Goal: Entertainment & Leisure: Consume media (video, audio)

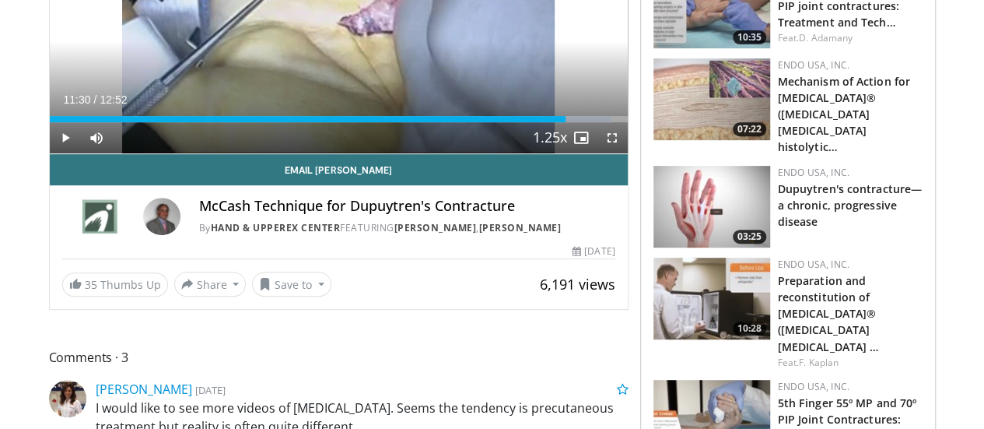
scroll to position [640, 0]
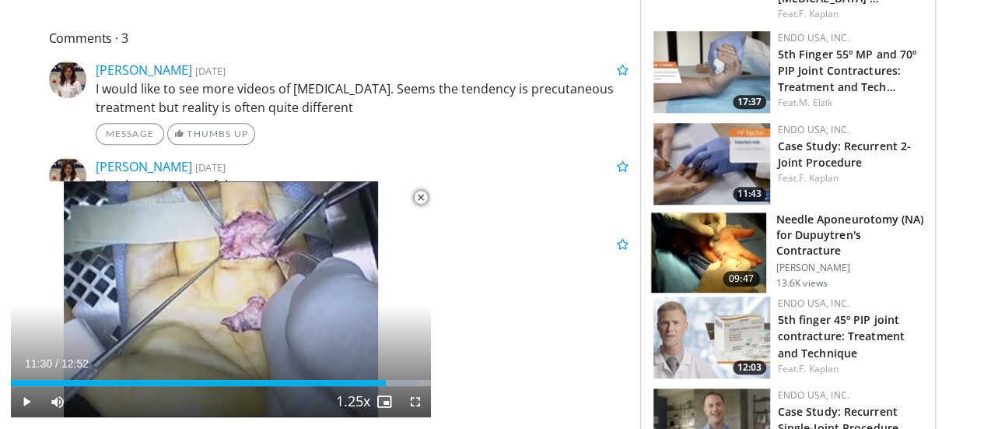
click at [377, 88] on p "I would like to see more videos of [MEDICAL_DATA]. Seems the tendency is precut…" at bounding box center [362, 97] width 533 height 37
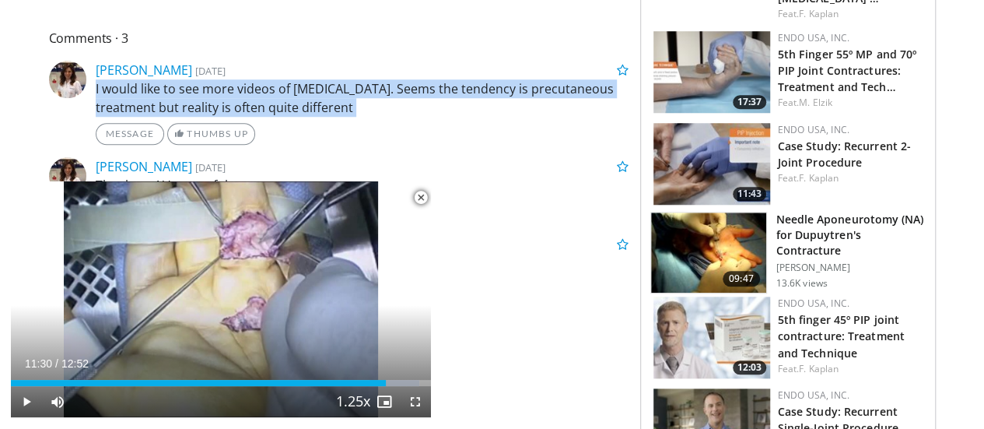
click at [377, 88] on p "I would like to see more videos of [MEDICAL_DATA]. Seems the tendency is precut…" at bounding box center [362, 97] width 533 height 37
click at [378, 88] on p "I would like to see more videos of [MEDICAL_DATA]. Seems the tendency is precut…" at bounding box center [362, 97] width 533 height 37
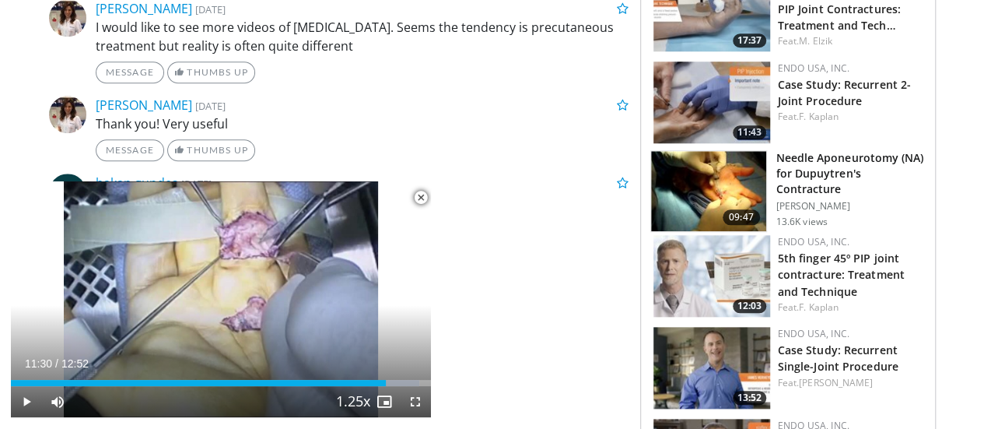
scroll to position [796, 0]
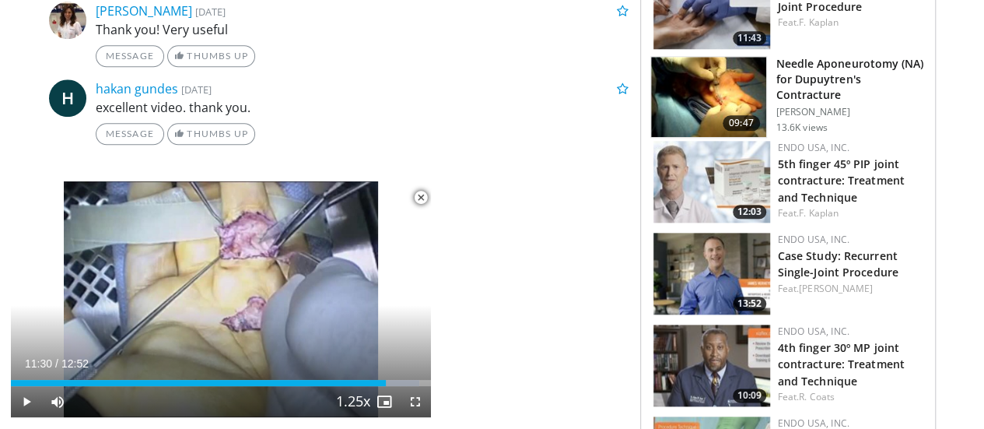
click at [430, 202] on span "Video Player" at bounding box center [420, 197] width 31 height 31
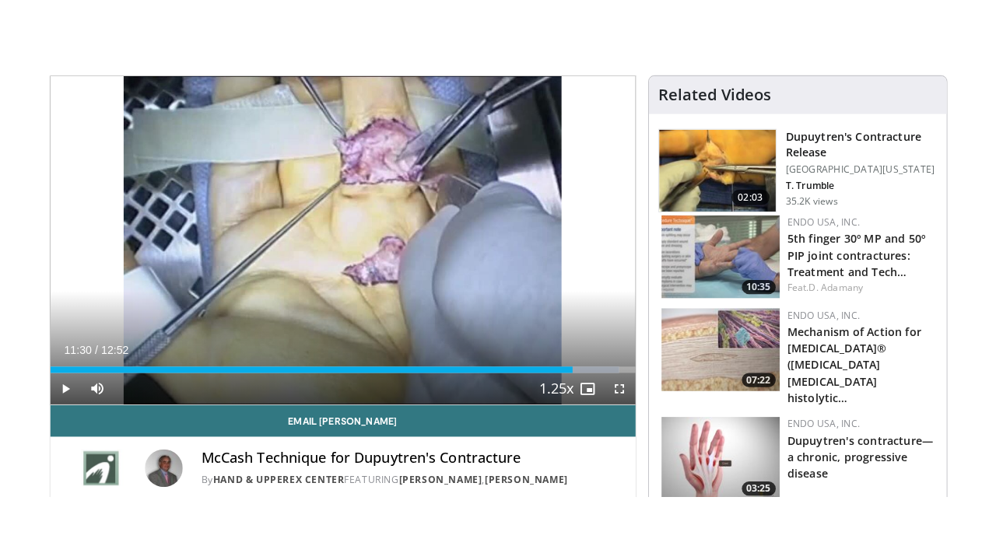
scroll to position [156, 0]
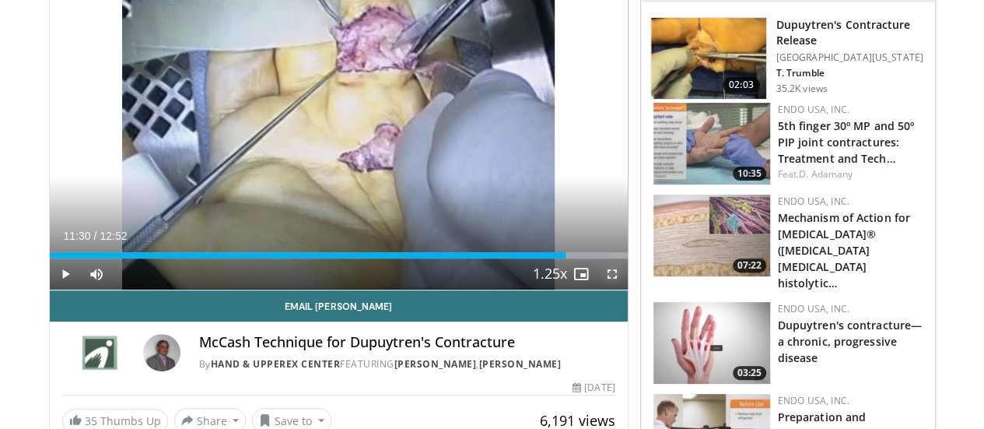
click at [624, 289] on span "Video Player" at bounding box center [612, 273] width 31 height 31
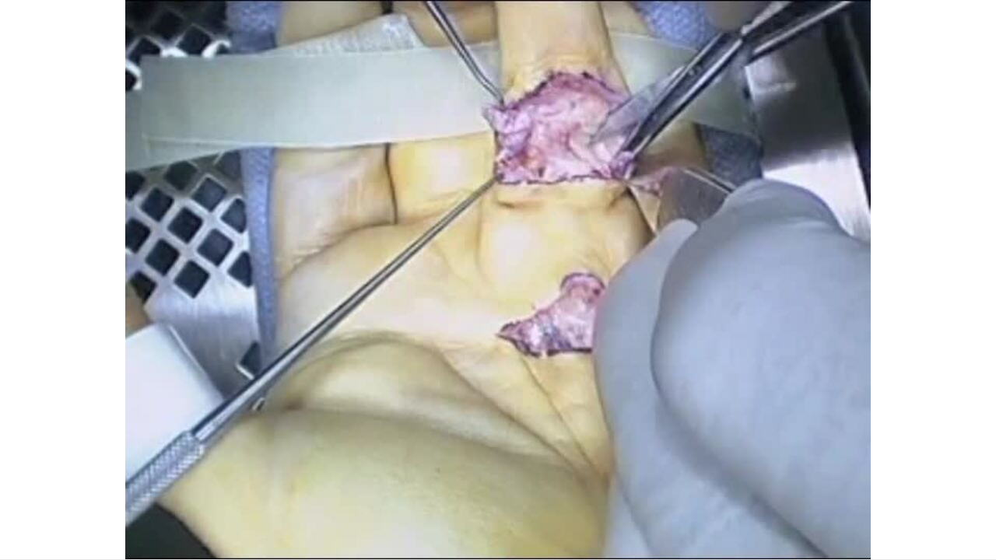
drag, startPoint x: 661, startPoint y: 523, endPoint x: 633, endPoint y: 466, distance: 63.3
click at [633, 428] on div "10 seconds Tap to unmute" at bounding box center [498, 279] width 996 height 559
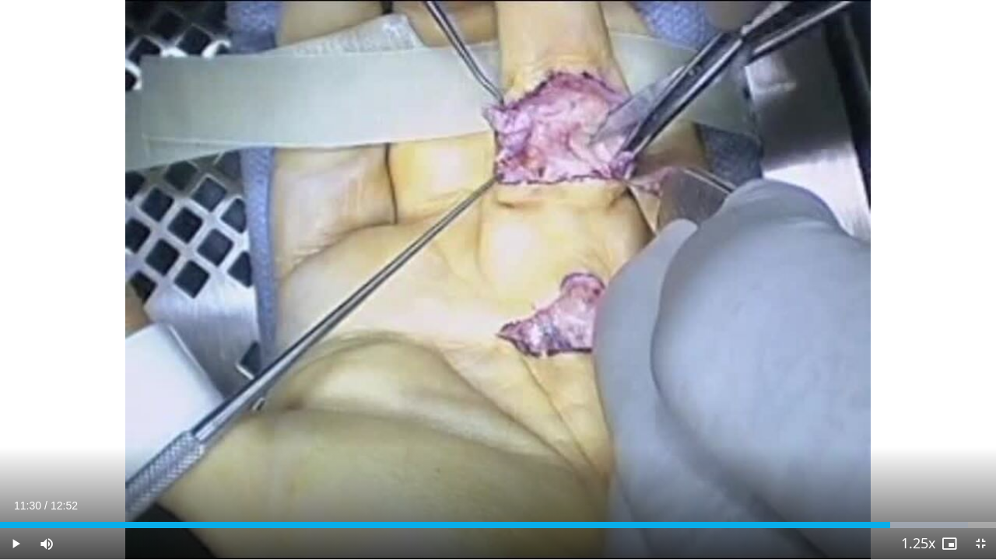
click at [671, 428] on div "11:30" at bounding box center [445, 525] width 890 height 6
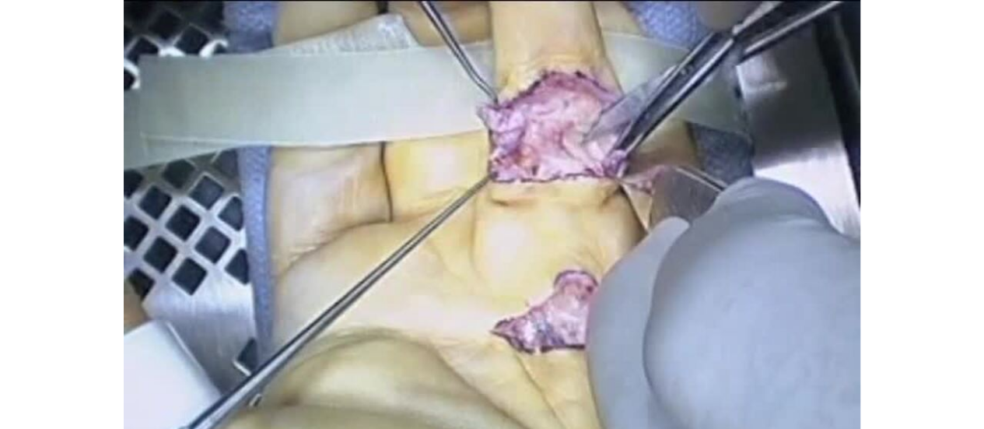
scroll to position [121, 0]
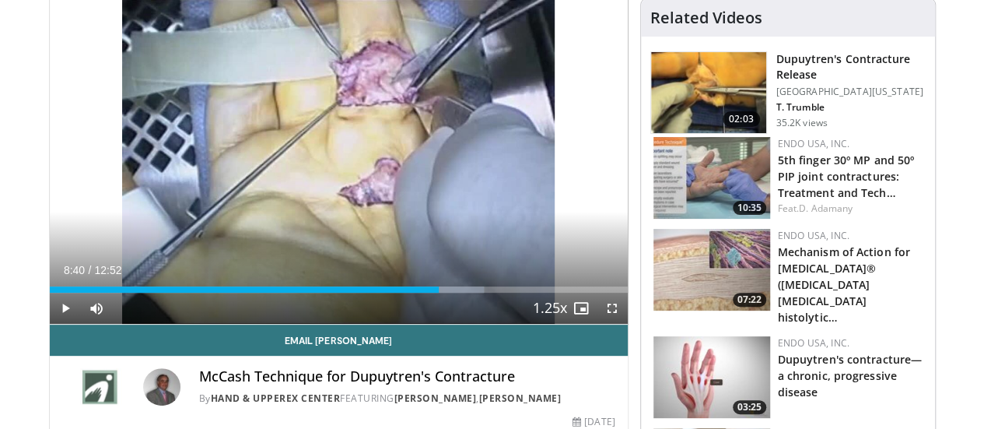
drag, startPoint x: 434, startPoint y: 315, endPoint x: 361, endPoint y: 388, distance: 103.4
click at [361, 388] on div "[PERSON_NAME] Technique for [MEDICAL_DATA] By Hand & UpperEx Center FEATURING […" at bounding box center [339, 382] width 578 height 53
click at [317, 183] on icon "Video Player" at bounding box center [339, 162] width 44 height 44
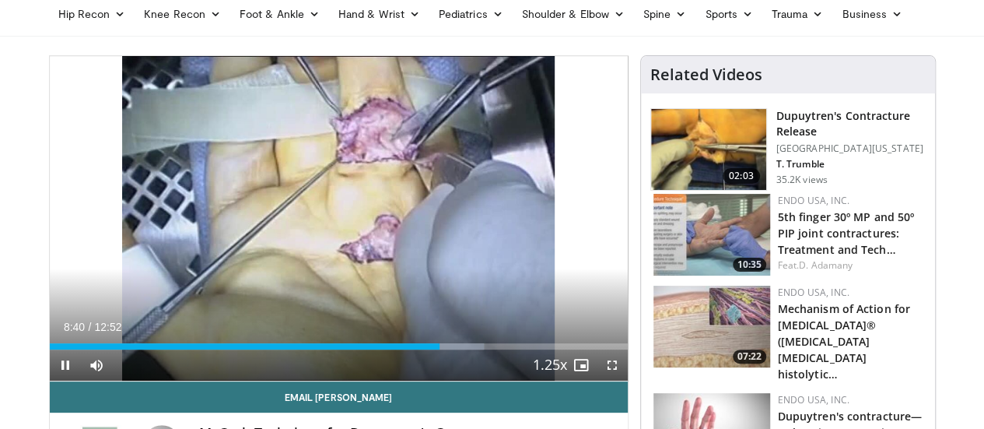
scroll to position [44, 0]
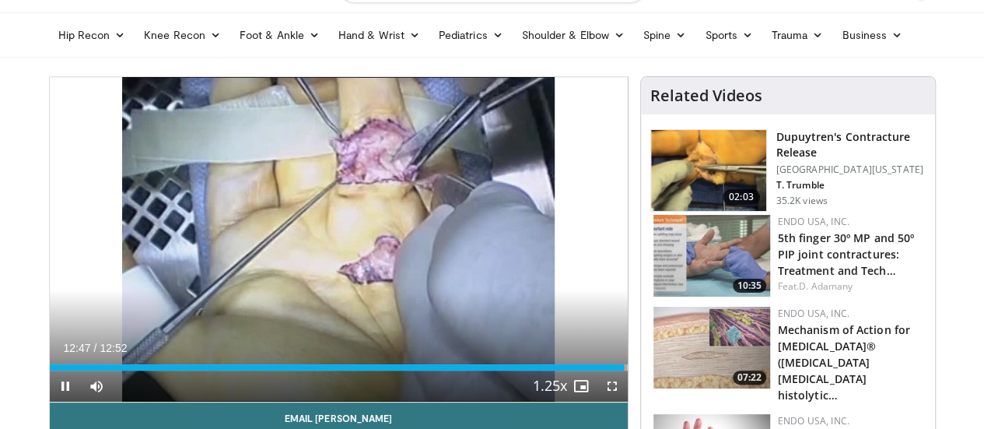
click at [324, 254] on icon "Video Player" at bounding box center [339, 240] width 44 height 44
click at [65, 370] on div "12:47" at bounding box center [337, 367] width 575 height 6
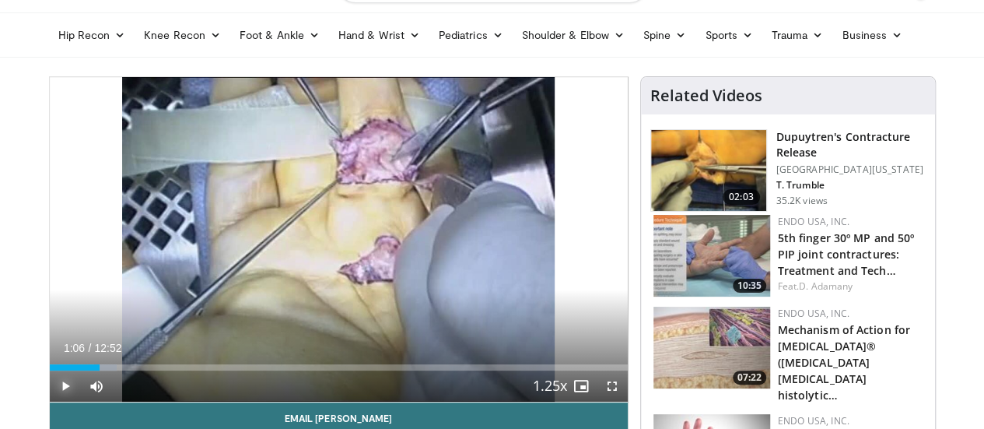
click at [50, 401] on span "Video Player" at bounding box center [65, 385] width 31 height 31
click at [50, 370] on div "Loaded : 14.26% 01:08 00:19" at bounding box center [339, 367] width 578 height 6
click at [187, 295] on div "10 seconds Tap to unmute" at bounding box center [339, 239] width 578 height 324
click at [50, 370] on div "Loaded : 12.92% 00:30 00:19" at bounding box center [339, 367] width 578 height 6
click at [615, 401] on span "Video Player" at bounding box center [612, 385] width 31 height 31
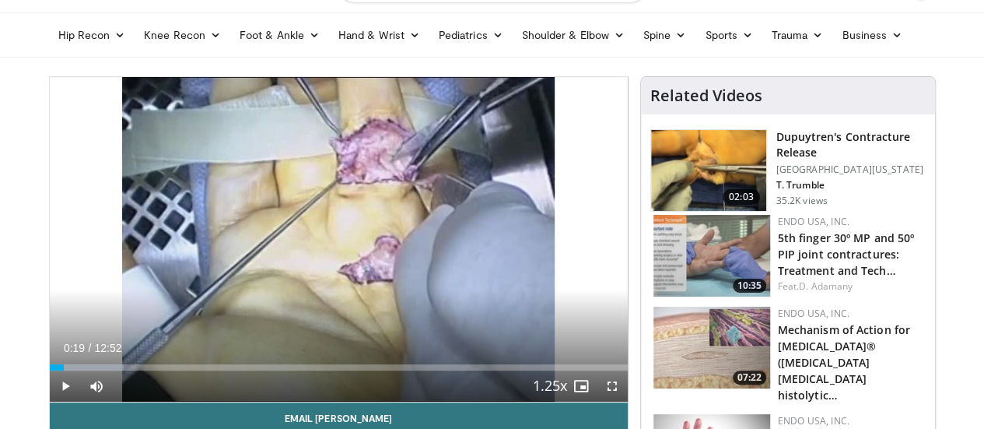
scroll to position [121, 0]
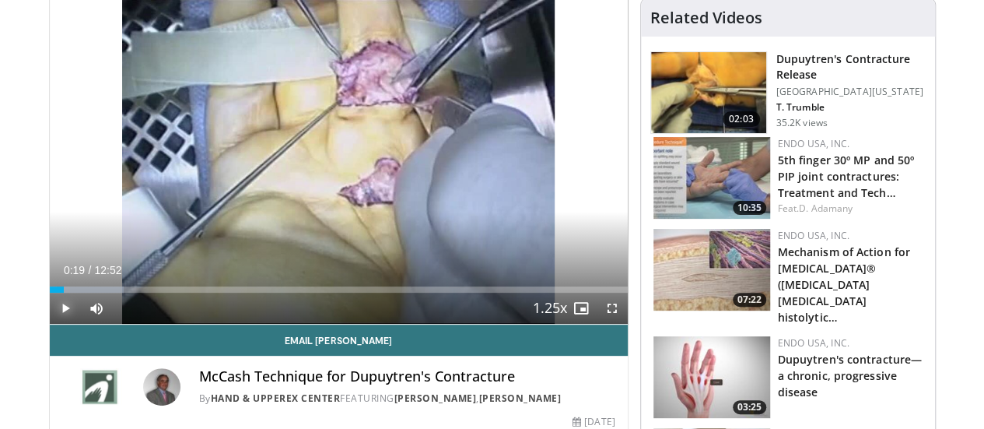
click at [50, 324] on span "Video Player" at bounding box center [65, 308] width 31 height 31
click at [50, 293] on div "Loaded : 12.92% 00:33 00:48" at bounding box center [339, 289] width 578 height 6
click at [71, 293] on div "Progress Bar" at bounding box center [102, 289] width 74 height 6
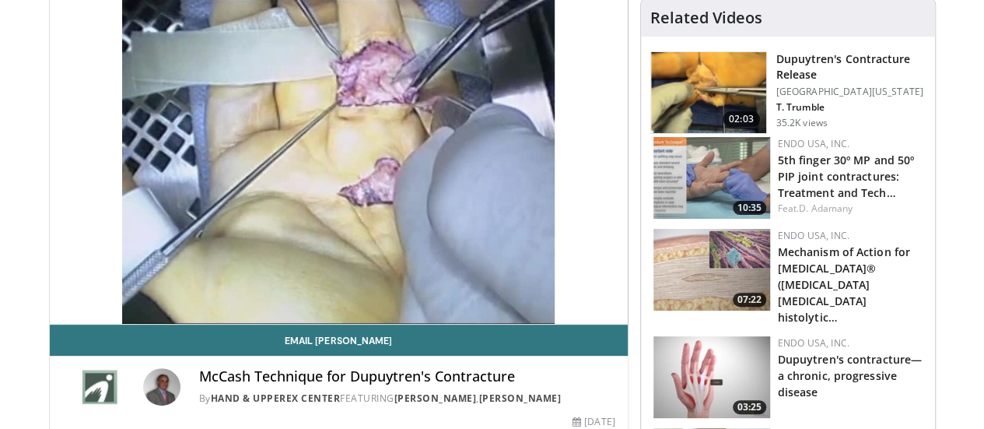
click at [82, 317] on video-js "**********" at bounding box center [339, 161] width 578 height 325
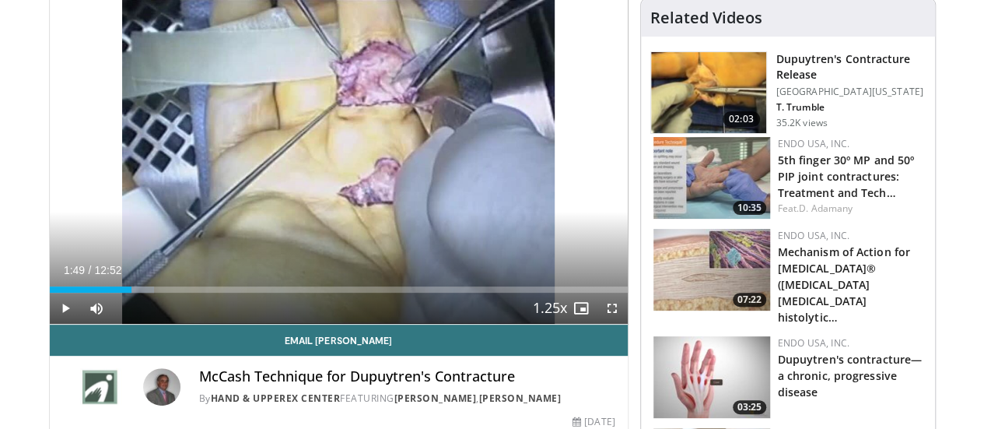
click at [110, 293] on div "Progress Bar" at bounding box center [132, 289] width 44 height 6
click at [81, 323] on span "Video Player" at bounding box center [96, 308] width 31 height 31
click at [81, 324] on span "Video Player" at bounding box center [96, 308] width 31 height 31
click at [50, 293] on div "02:00" at bounding box center [95, 289] width 90 height 6
click at [317, 164] on icon "Video Player" at bounding box center [339, 162] width 44 height 44
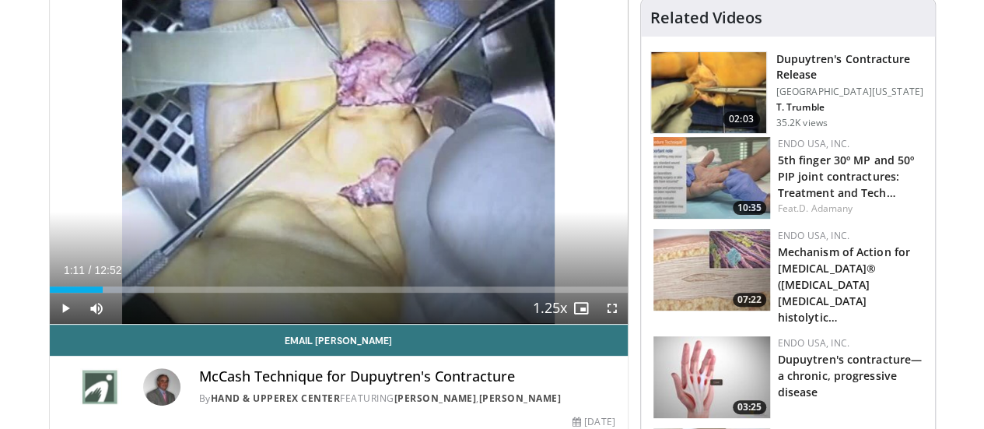
click at [277, 230] on div "10 seconds Tap to unmute" at bounding box center [339, 161] width 578 height 324
click at [103, 293] on div "Loaded : 18.09% 01:15 01:52" at bounding box center [339, 285] width 578 height 15
click at [125, 293] on div "Loaded : 23.26% 01:55 02:20" at bounding box center [339, 289] width 578 height 6
click at [126, 293] on div "02:29" at bounding box center [106, 289] width 112 height 6
click at [124, 293] on div "Loaded : 27.14% 02:26 02:19" at bounding box center [339, 289] width 578 height 6
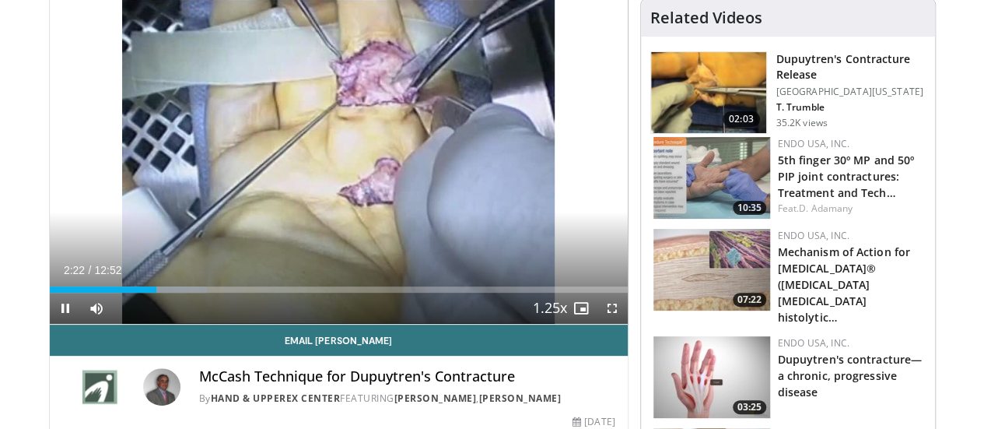
click at [120, 293] on div "02:22" at bounding box center [103, 289] width 107 height 6
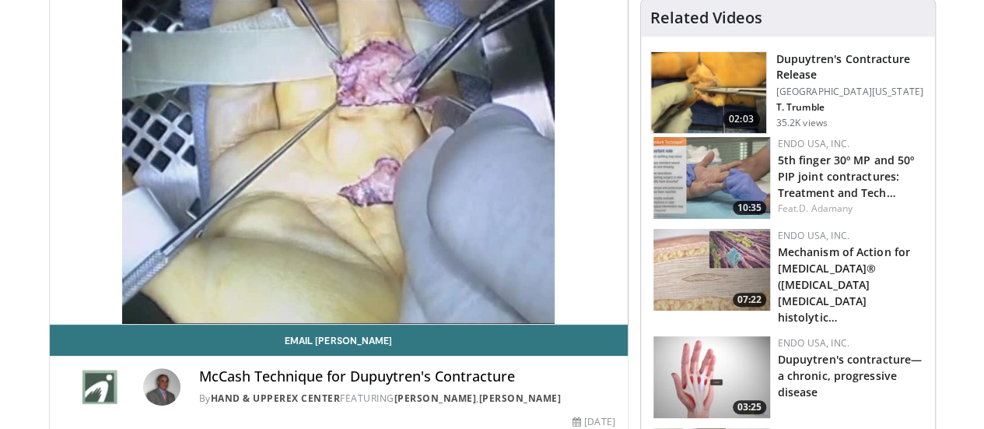
click at [253, 248] on div "10 seconds Tap to unmute" at bounding box center [339, 161] width 578 height 324
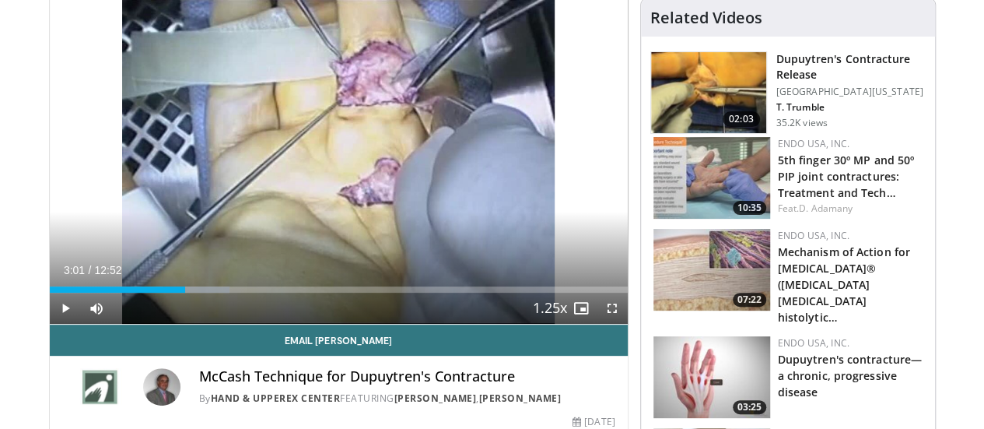
click at [253, 240] on div "10 seconds Tap to unmute" at bounding box center [339, 161] width 578 height 324
click at [175, 258] on div "10 seconds Tap to unmute" at bounding box center [339, 161] width 578 height 324
click at [138, 293] on div "Loaded : 32.31% 03:07 02:36" at bounding box center [339, 289] width 578 height 6
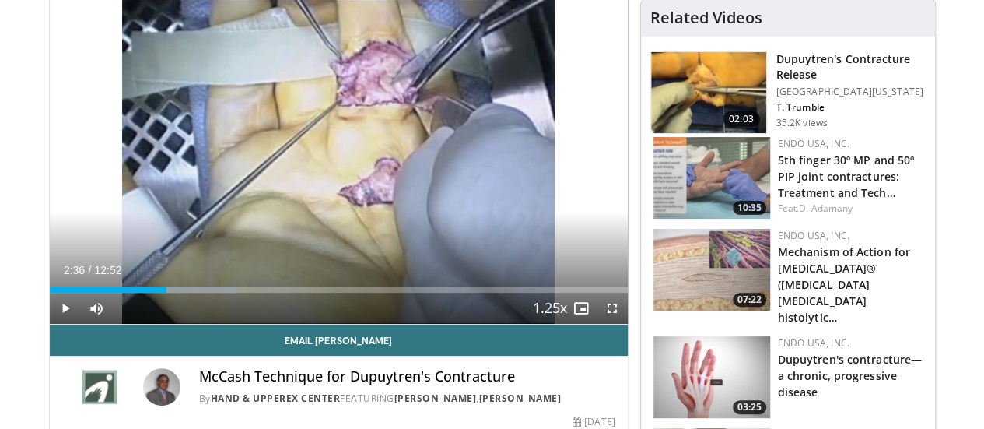
click at [126, 293] on div "02:36" at bounding box center [108, 289] width 117 height 6
click at [224, 177] on div "Video Player" at bounding box center [338, 161] width 347 height 31
click at [221, 240] on div "10 seconds Tap to unmute" at bounding box center [339, 161] width 578 height 324
click at [276, 251] on div "10 seconds Tap to unmute" at bounding box center [339, 161] width 578 height 324
click at [584, 293] on div "Loaded : 27.14% 02:27 11:42" at bounding box center [339, 285] width 578 height 15
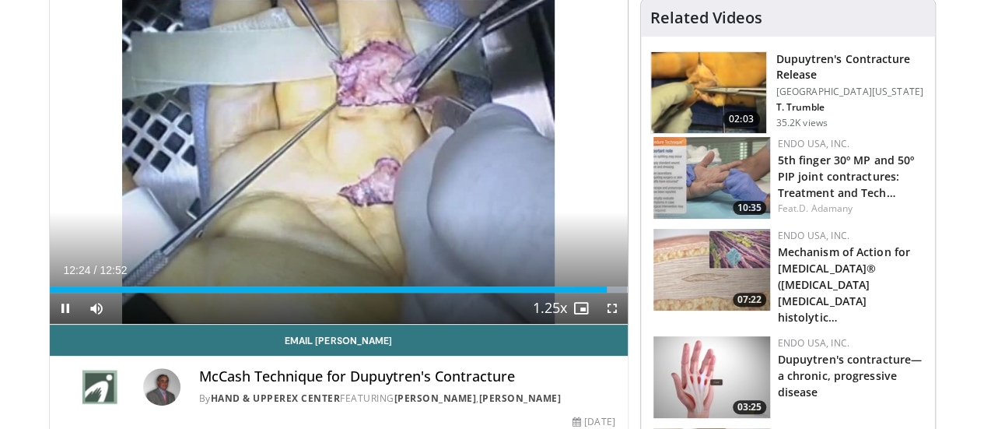
click at [613, 293] on div "Loaded : 100.00% 12:24 12:19" at bounding box center [339, 289] width 578 height 6
click at [528, 293] on div "12:24" at bounding box center [328, 289] width 557 height 6
click at [547, 293] on div "Loaded : 90.48% 10:36 10:58" at bounding box center [339, 289] width 578 height 6
click at [580, 293] on div "Loaded : 93.31% 11:38 11:37" at bounding box center [339, 289] width 578 height 6
click at [384, 231] on div "10 seconds Tap to unmute" at bounding box center [339, 161] width 578 height 324
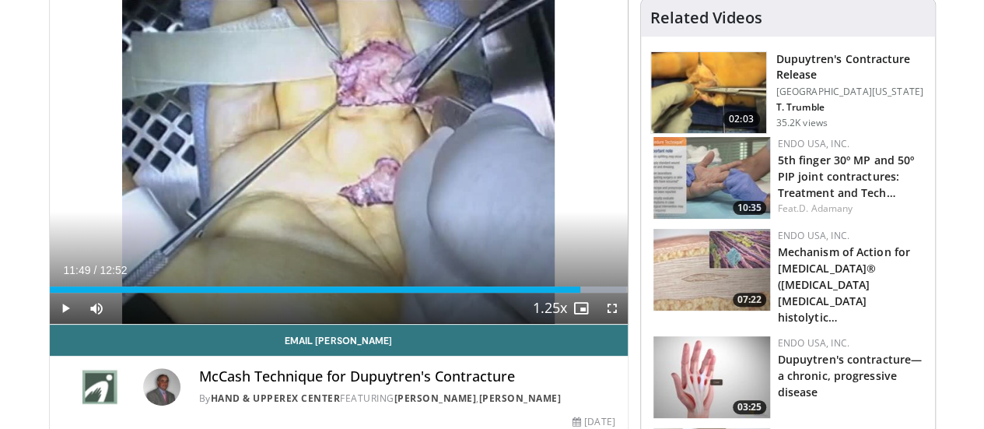
click at [604, 293] on div "Loaded : 99.79% 11:49 12:06" at bounding box center [339, 285] width 578 height 15
click at [531, 107] on div "10 seconds Tap to unmute" at bounding box center [339, 161] width 578 height 324
click at [548, 234] on div "10 seconds Tap to unmute" at bounding box center [339, 161] width 578 height 324
